Goal: Task Accomplishment & Management: Use online tool/utility

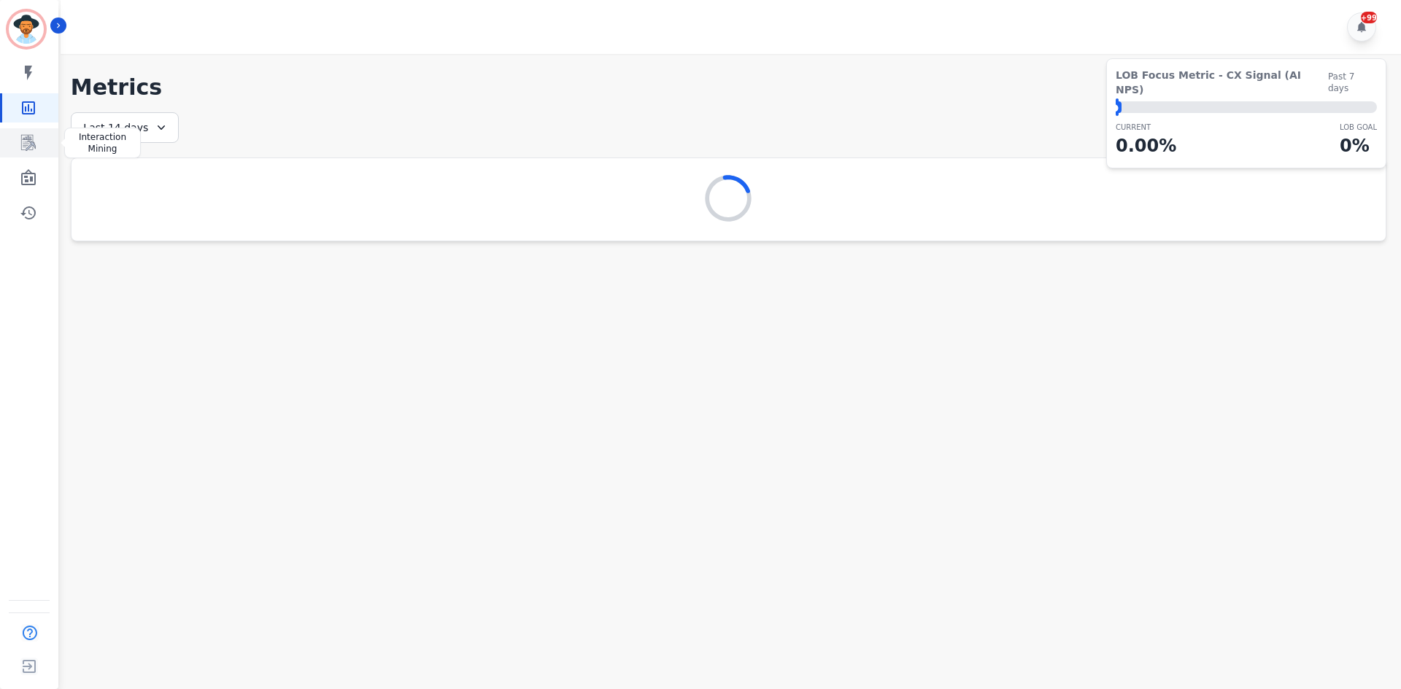
click at [20, 144] on icon "Sidebar" at bounding box center [29, 143] width 18 height 18
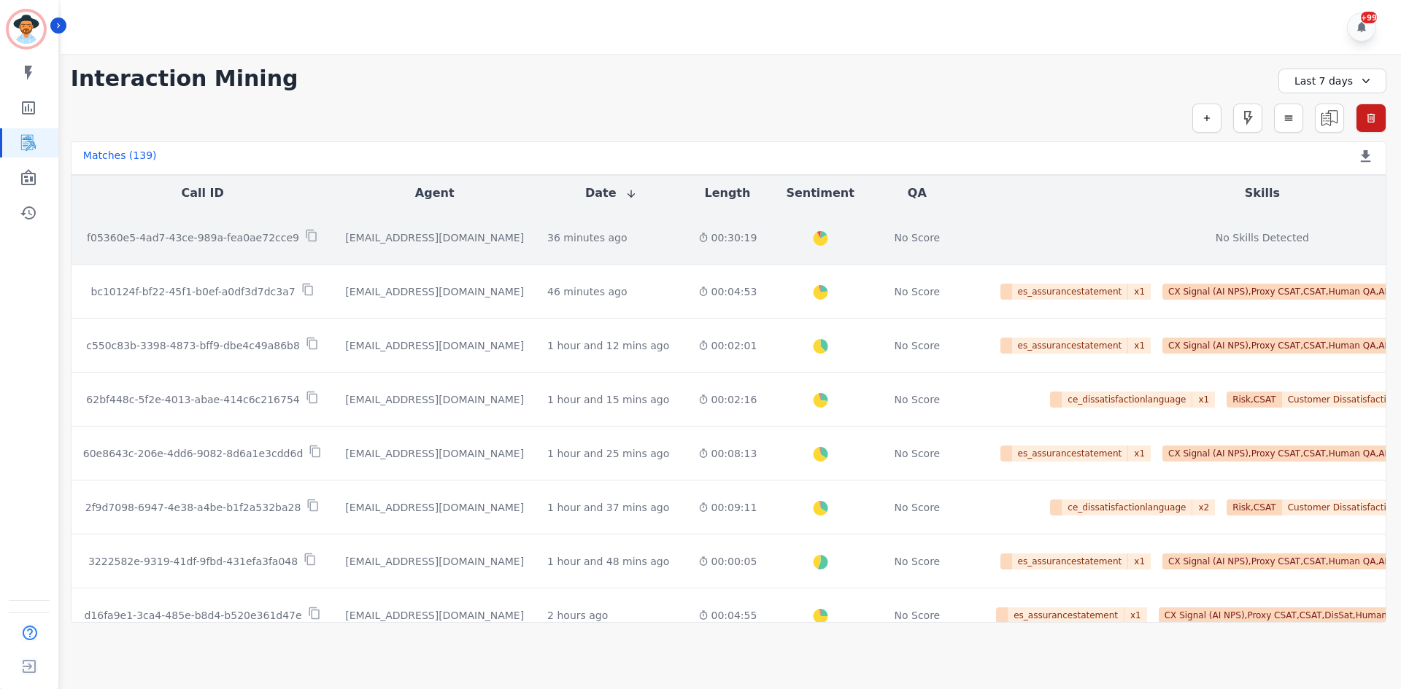
click at [574, 226] on td "36 minutes ago Start at: [DATE] 12:15pm" at bounding box center [610, 238] width 150 height 54
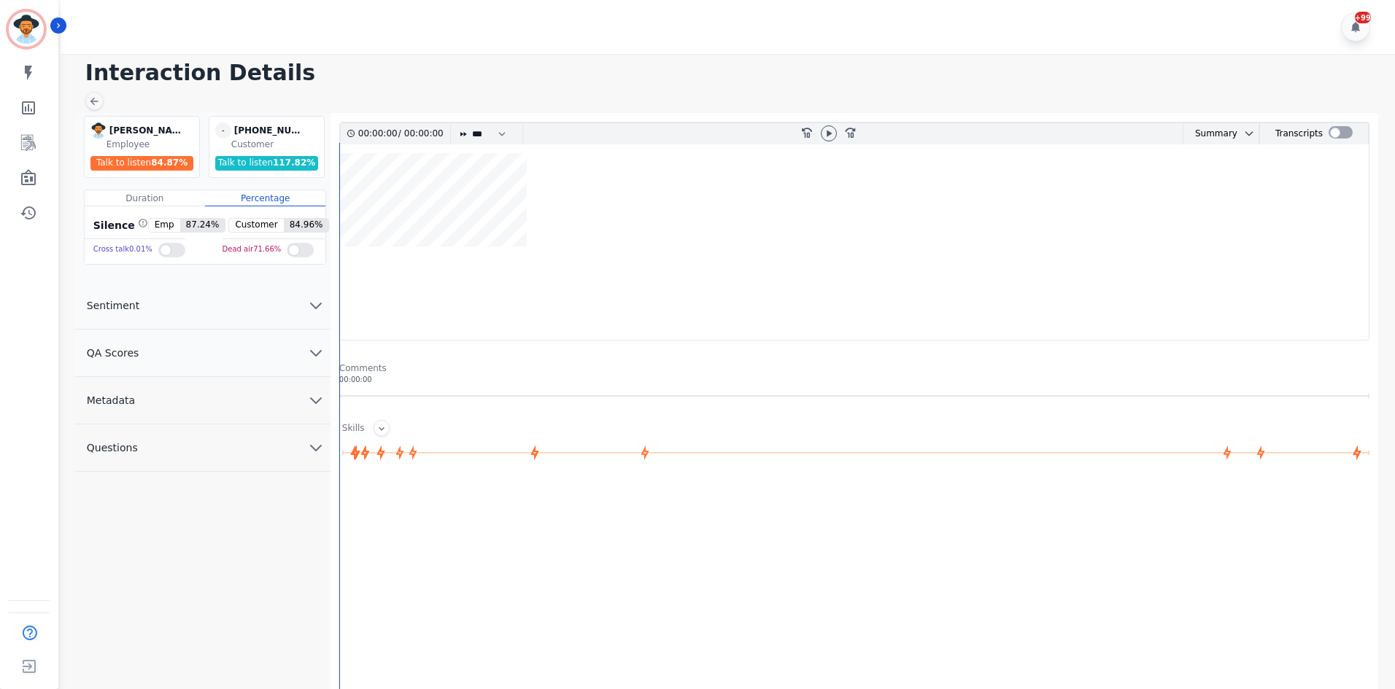
click at [1333, 118] on div "00:00:00 / 00:00:00 * * * **** * *** * **** rewind-10 fast-forward-10 Summary A…" at bounding box center [854, 478] width 1048 height 731
click at [1333, 133] on div at bounding box center [1340, 132] width 24 height 12
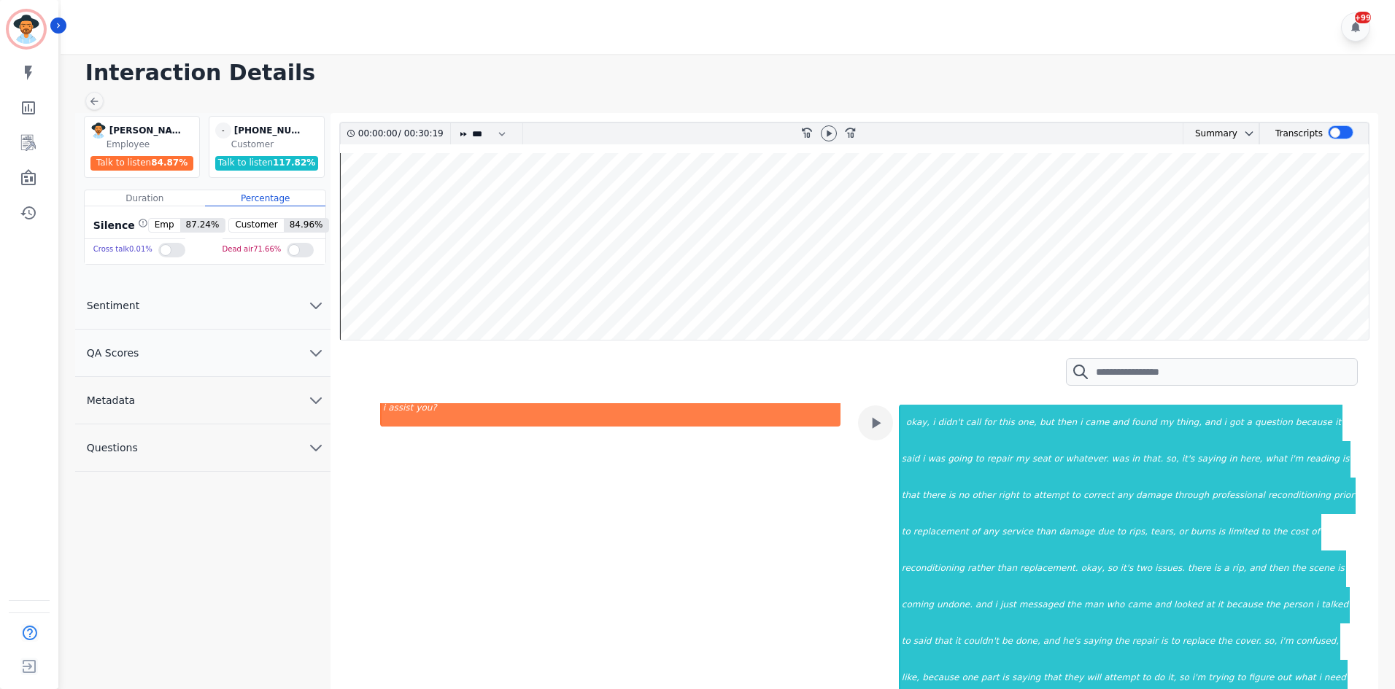
scroll to position [730, 0]
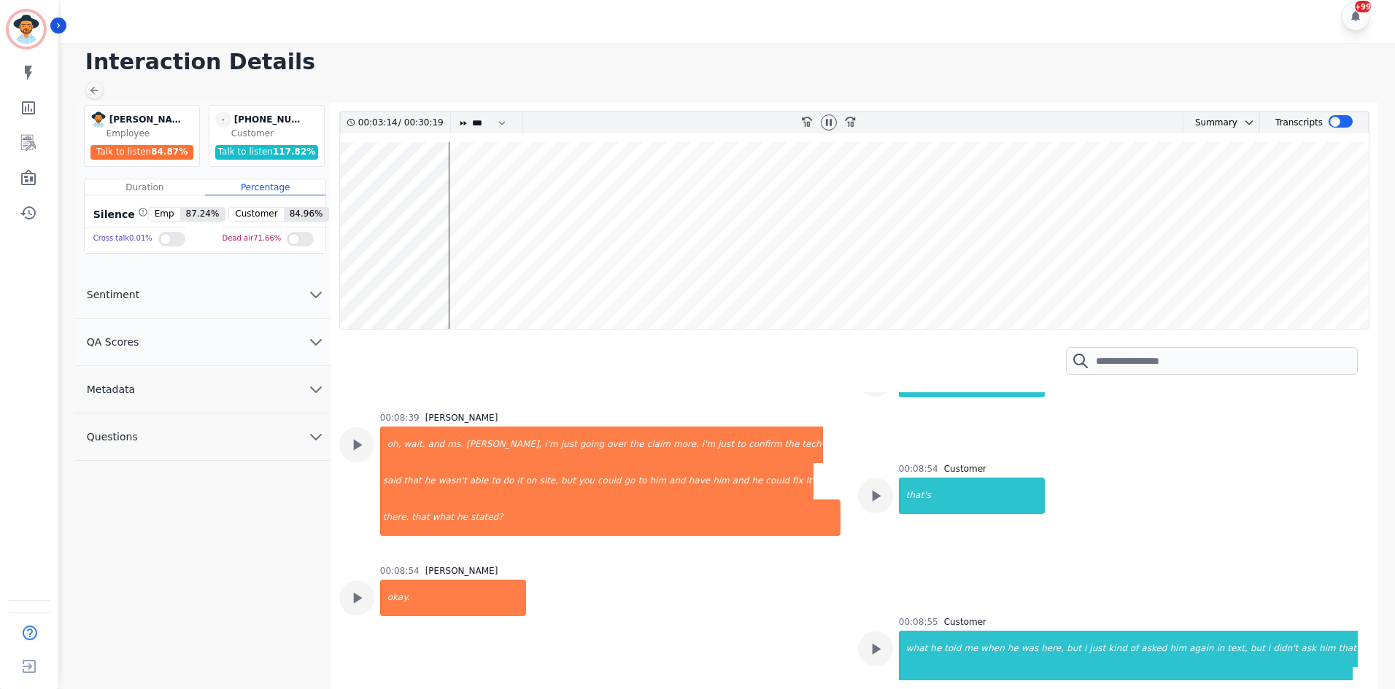
scroll to position [1657, 0]
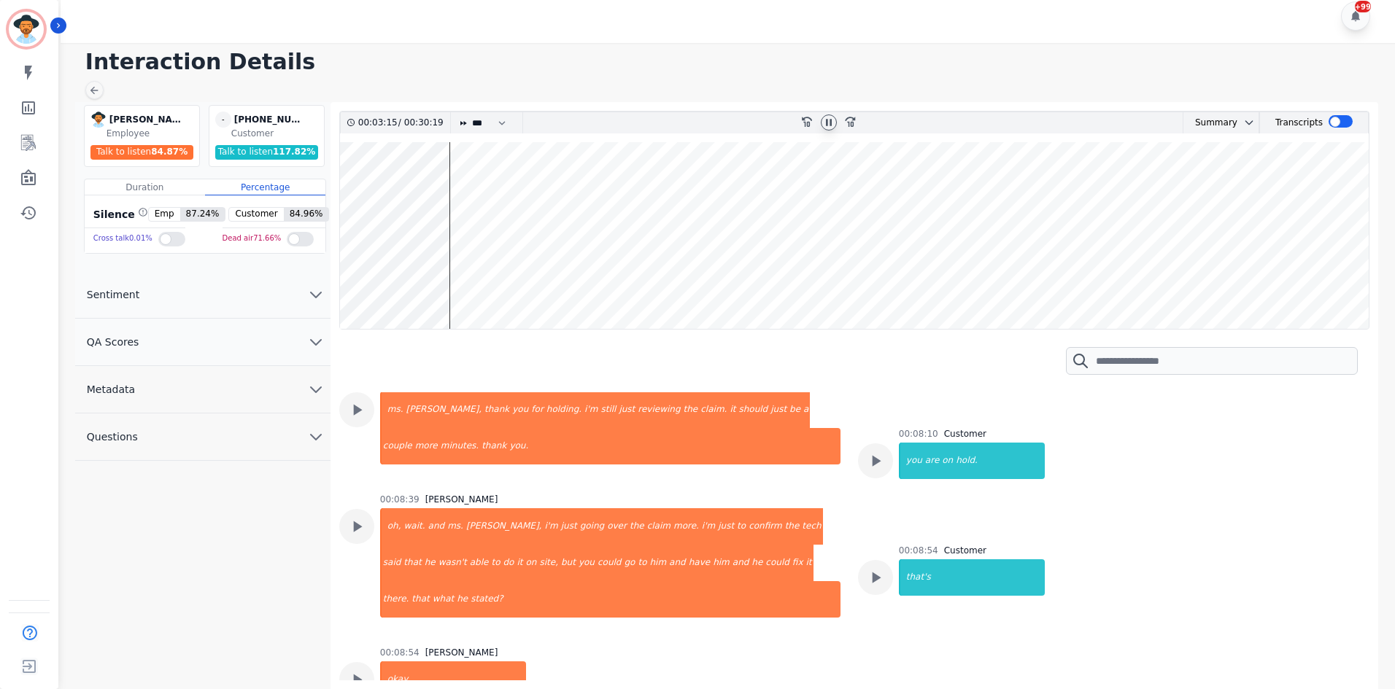
click at [821, 123] on div at bounding box center [829, 123] width 16 height 16
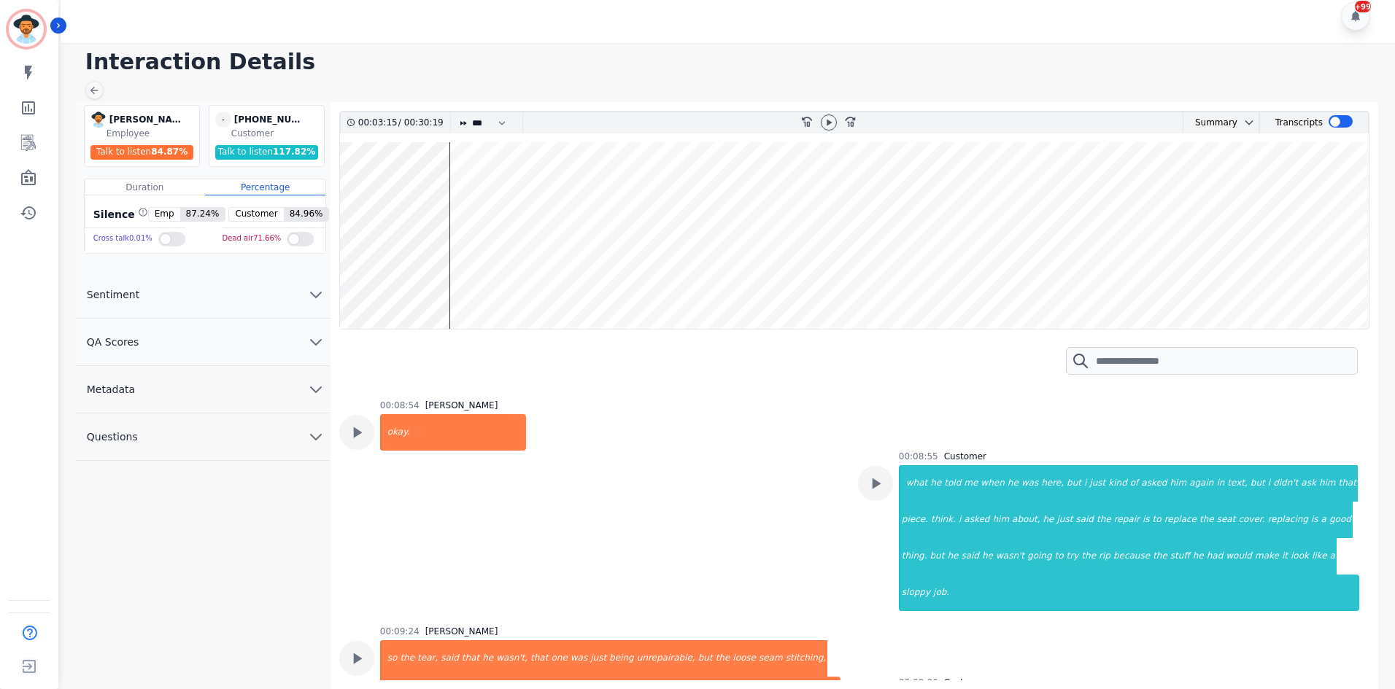
scroll to position [1730, 0]
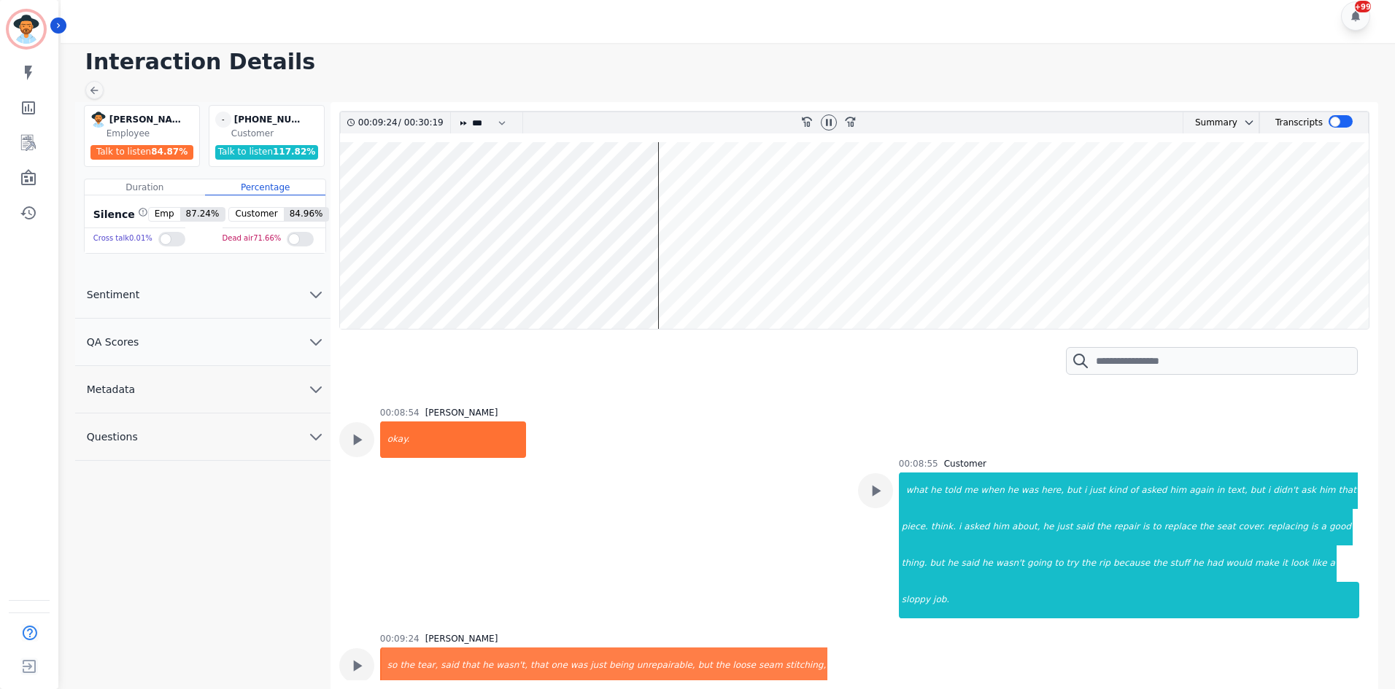
scroll to position [2094, 0]
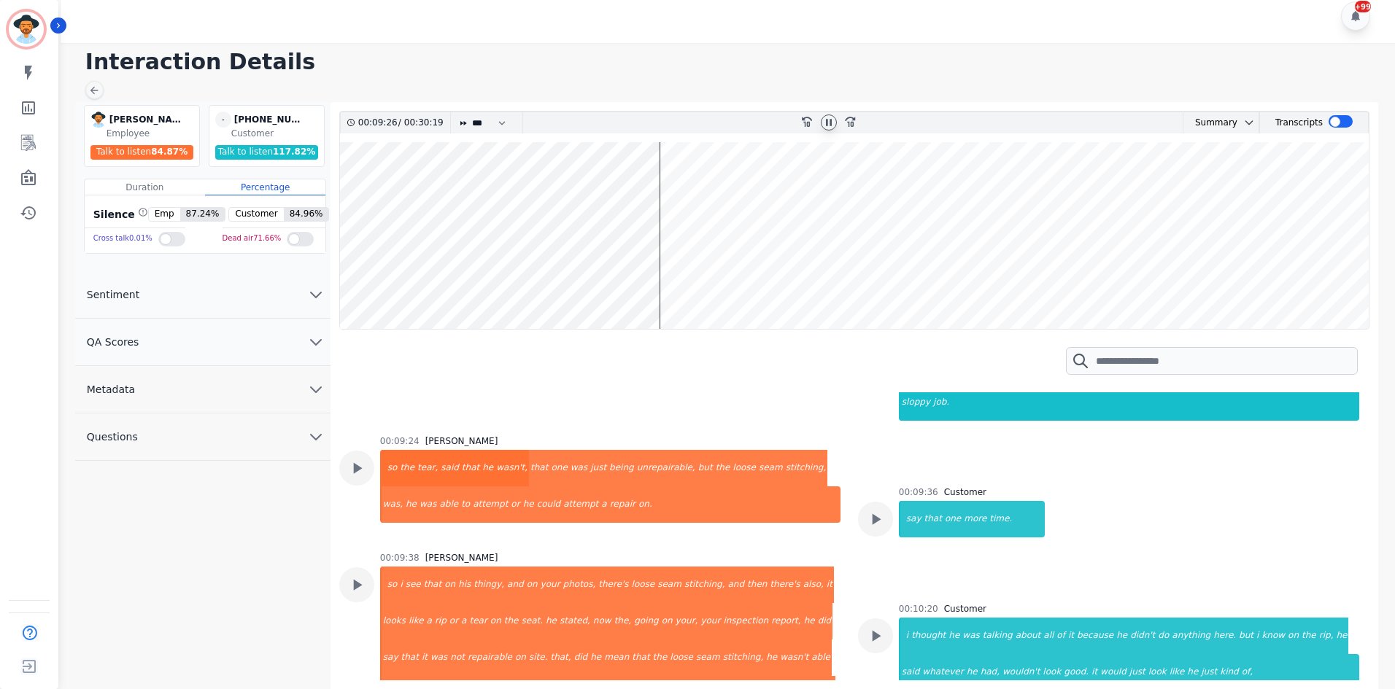
click at [828, 118] on icon at bounding box center [829, 123] width 12 height 12
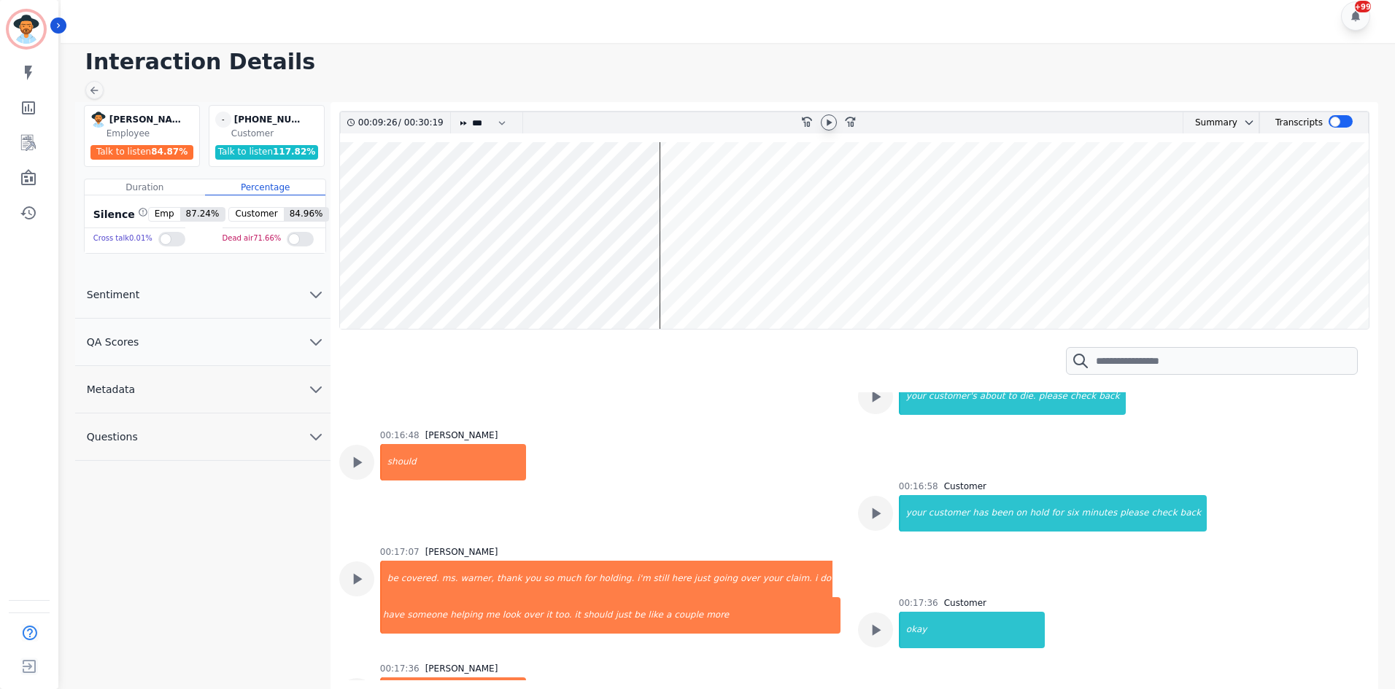
scroll to position [3991, 0]
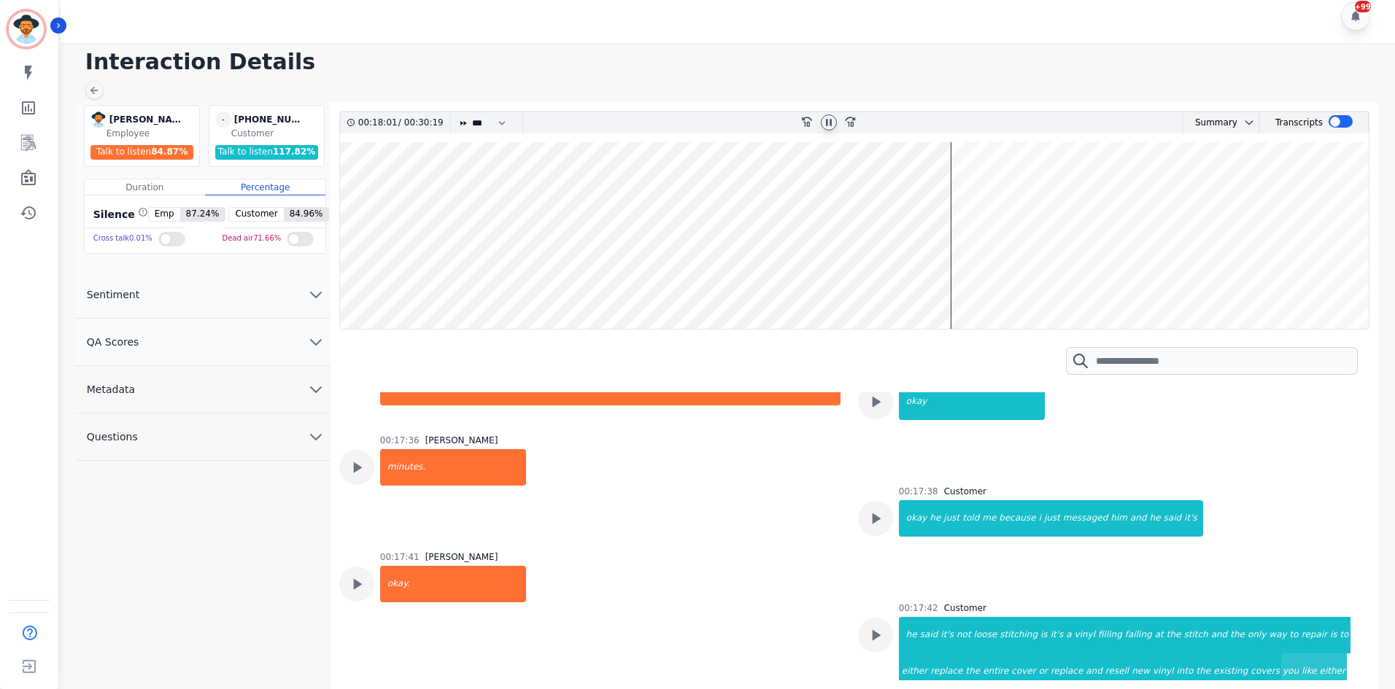
scroll to position [4064, 0]
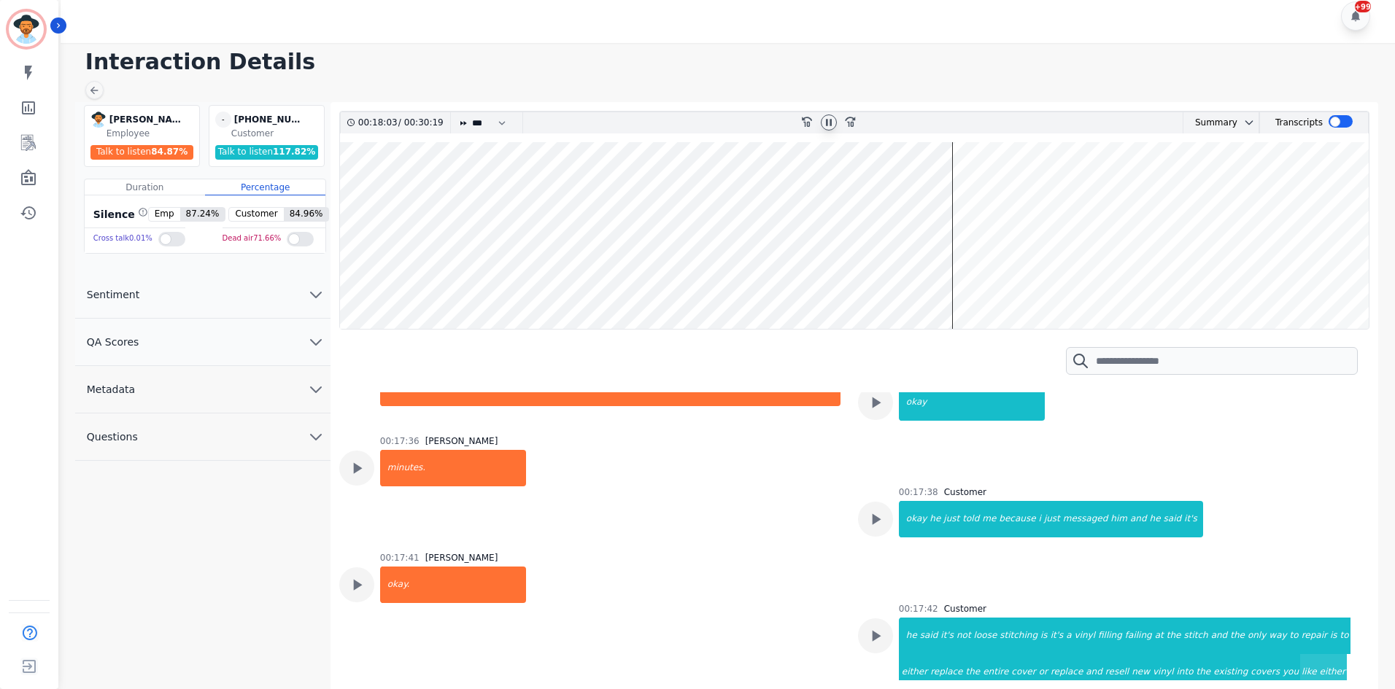
click at [832, 118] on icon at bounding box center [829, 123] width 12 height 12
